Goal: Task Accomplishment & Management: Manage account settings

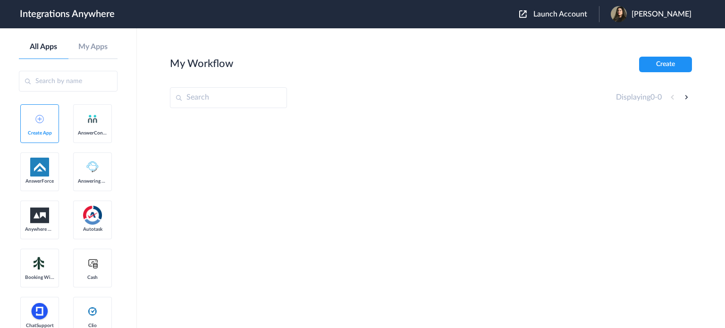
click at [563, 18] on button "Launch Account" at bounding box center [559, 14] width 80 height 9
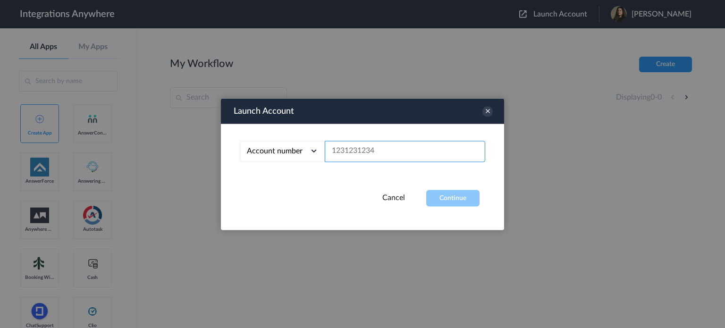
click at [402, 157] on input "text" at bounding box center [405, 151] width 160 height 21
paste input "9106378213"
click at [469, 194] on button "Continue" at bounding box center [452, 198] width 53 height 17
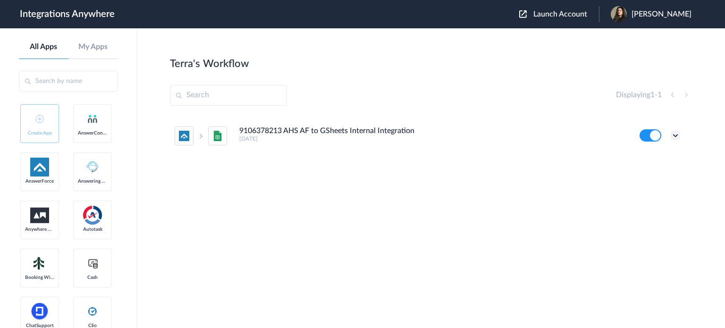
click at [678, 137] on icon at bounding box center [675, 135] width 9 height 9
drag, startPoint x: 237, startPoint y: 131, endPoint x: 302, endPoint y: 128, distance: 64.7
click at [302, 128] on li "9106378213 AHS AF to GSheets Internal Integration [DATE] Edit Task history Dele…" at bounding box center [427, 136] width 505 height 42
click at [676, 134] on icon at bounding box center [675, 135] width 9 height 9
click at [634, 192] on link "Delete" at bounding box center [641, 192] width 30 height 7
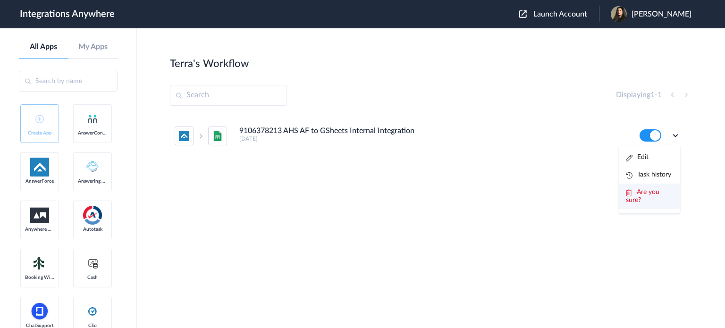
click at [646, 192] on span "Are you sure?" at bounding box center [643, 196] width 34 height 15
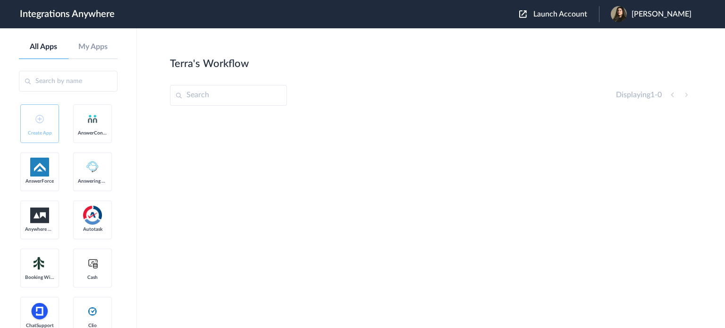
click at [556, 11] on span "Launch Account" at bounding box center [560, 14] width 54 height 8
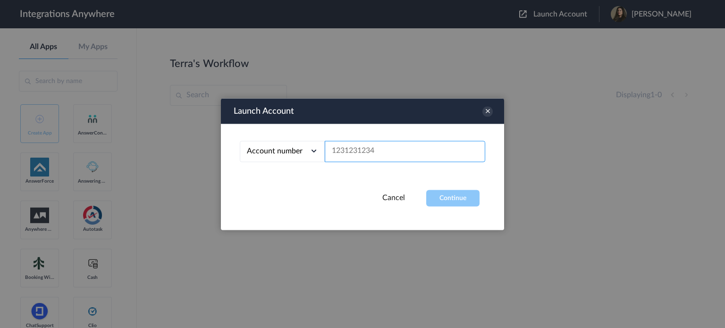
click at [352, 154] on input "text" at bounding box center [405, 151] width 160 height 21
paste input "9106378213"
type input "9106378213"
click at [461, 199] on button "Continue" at bounding box center [452, 198] width 53 height 17
